Goal: Task Accomplishment & Management: Complete application form

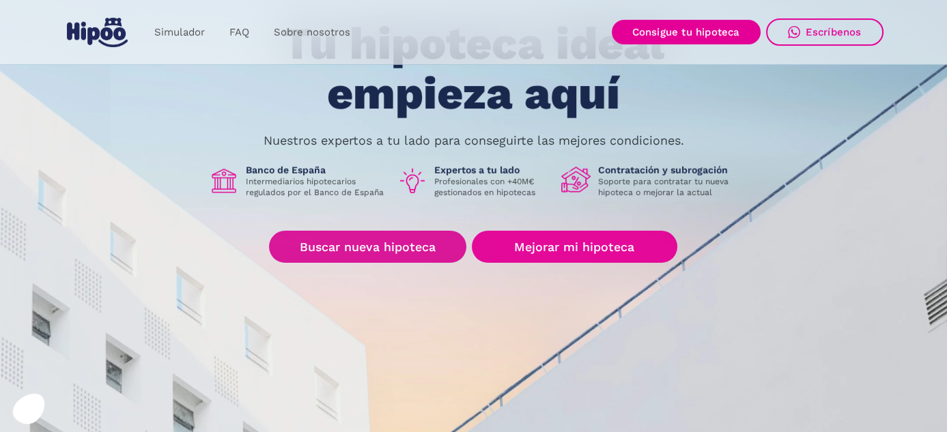
scroll to position [205, 0]
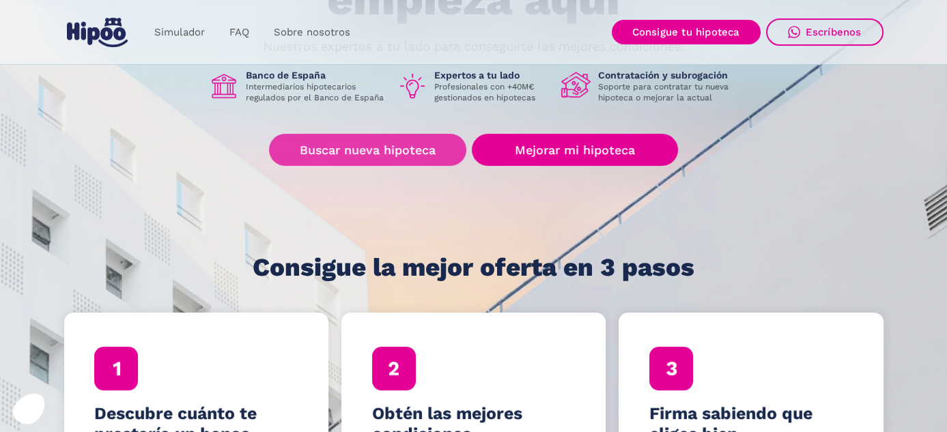
click at [383, 154] on link "Buscar nueva hipoteca" at bounding box center [367, 150] width 197 height 32
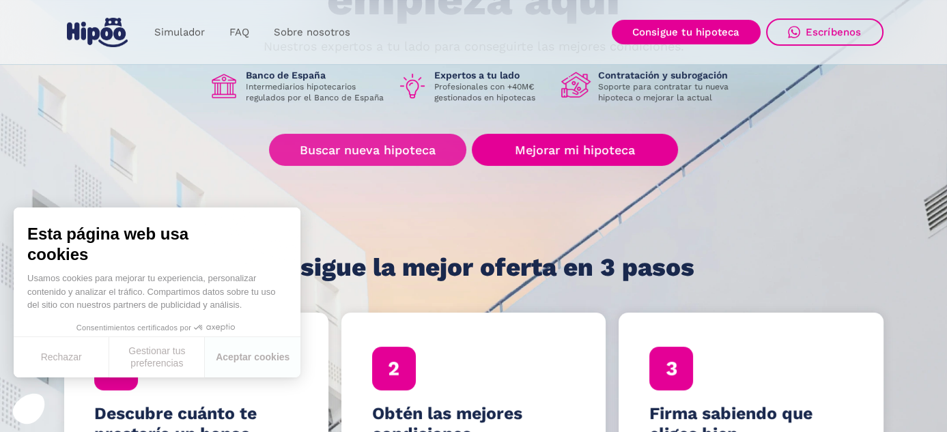
click at [426, 148] on link "Buscar nueva hipoteca" at bounding box center [367, 150] width 197 height 32
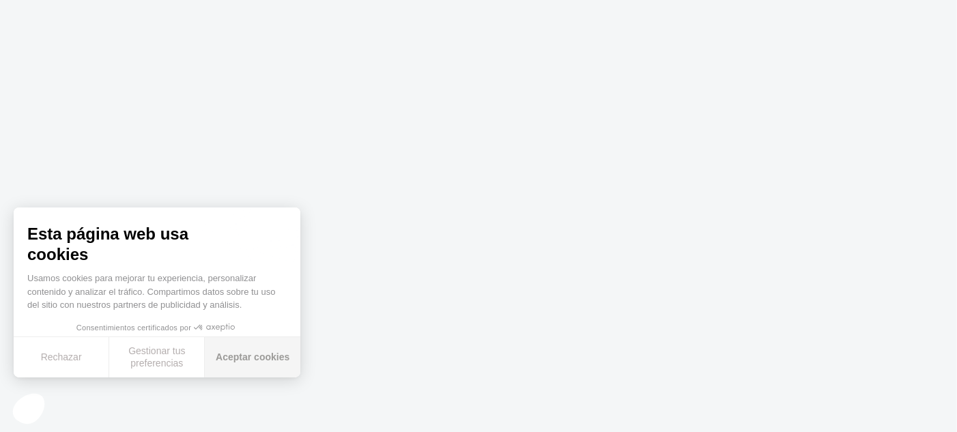
click at [263, 362] on button "Aceptar cookies" at bounding box center [253, 357] width 96 height 40
